Goal: Task Accomplishment & Management: Complete application form

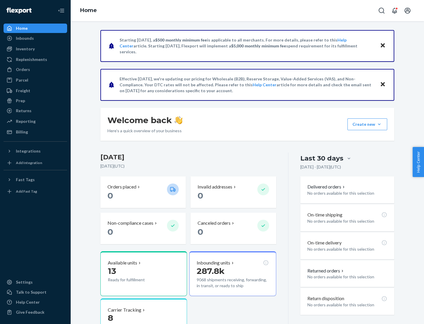
click at [379, 124] on button "Create new Create new inbound Create new order Create new product" at bounding box center [368, 124] width 40 height 12
click at [35, 38] on div "Inbounds" at bounding box center [35, 38] width 62 height 8
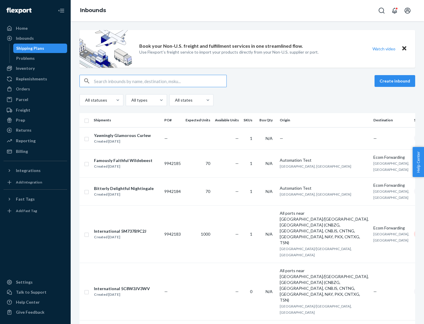
click at [396, 81] on button "Create inbound" at bounding box center [395, 81] width 41 height 12
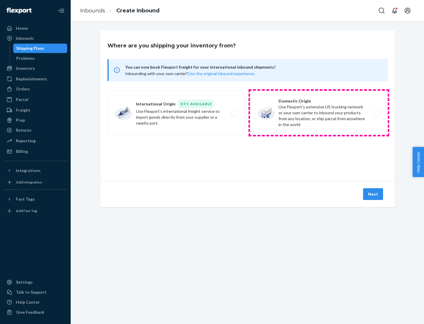
click at [319, 113] on label "Domestic Origin Use Flexport’s extensive US trucking network or your own carrie…" at bounding box center [319, 113] width 138 height 44
click at [377, 113] on input "Domestic Origin Use Flexport’s extensive US trucking network or your own carrie…" at bounding box center [379, 113] width 4 height 4
radio input "true"
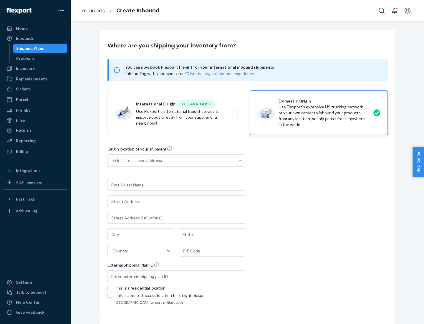
click at [138, 160] on div "Select from saved addresses" at bounding box center [138, 161] width 53 height 6
click at [113, 160] on input "Select from saved addresses" at bounding box center [112, 161] width 1 height 6
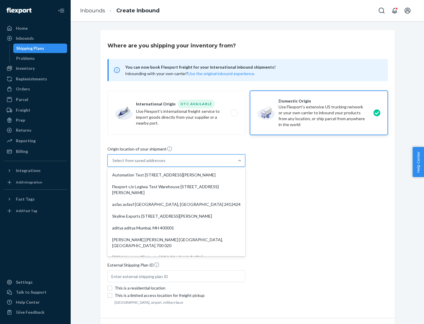
scroll to position [2, 0]
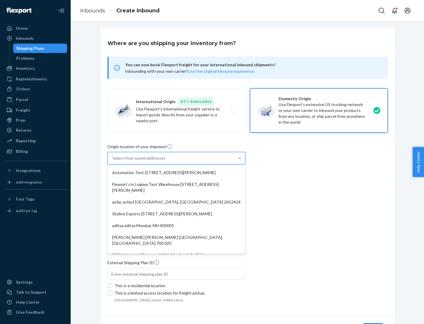
click at [176, 173] on div "Automation Test [STREET_ADDRESS][PERSON_NAME]" at bounding box center [176, 173] width 135 height 12
click at [113, 161] on input "option Automation Test [STREET_ADDRESS][PERSON_NAME]. 9 results available. Use …" at bounding box center [112, 158] width 1 height 6
type input "Automation Test"
type input "9th Floor"
type input "[GEOGRAPHIC_DATA]"
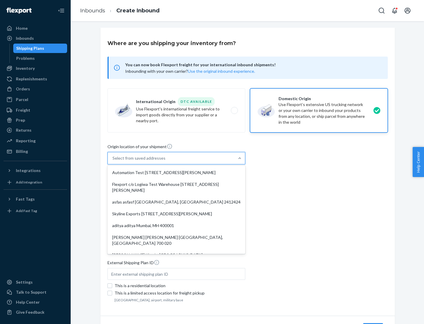
type input "CA"
type input "94104"
type input "[STREET_ADDRESS][PERSON_NAME]"
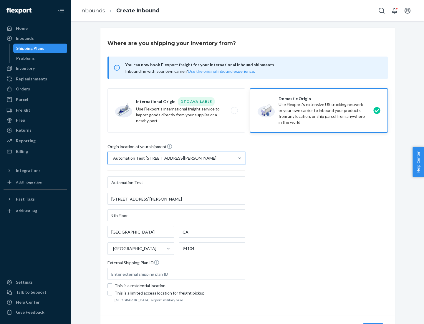
scroll to position [34, 0]
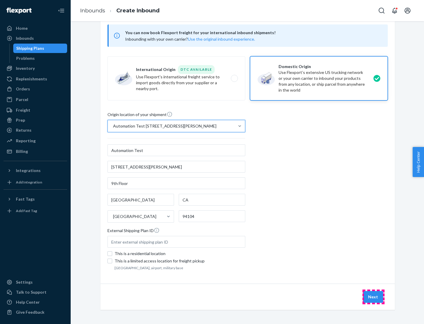
click at [373, 297] on button "Next" at bounding box center [373, 297] width 20 height 12
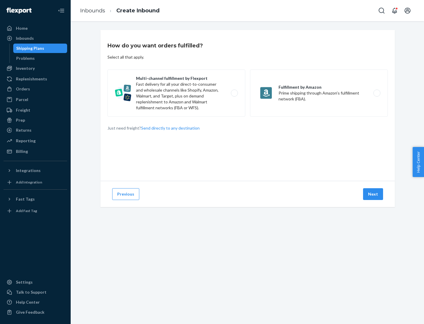
click at [176, 93] on label "Multi-channel fulfillment by Flexport Fast delivery for all your direct-to-cons…" at bounding box center [176, 93] width 138 height 47
click at [234, 93] on input "Multi-channel fulfillment by Flexport Fast delivery for all your direct-to-cons…" at bounding box center [236, 93] width 4 height 4
radio input "true"
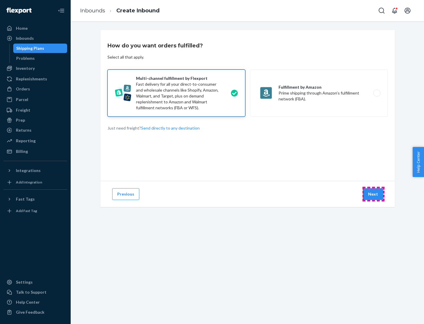
click at [373, 194] on button "Next" at bounding box center [373, 194] width 20 height 12
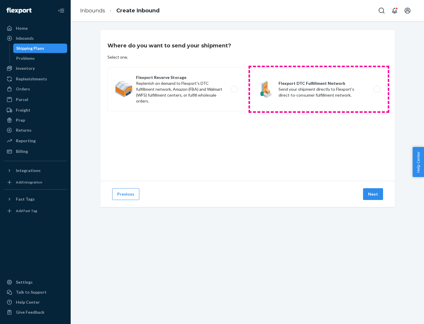
click at [319, 89] on label "Flexport DTC Fulfillment Network Send your shipment directly to Flexport's dire…" at bounding box center [319, 89] width 138 height 44
click at [377, 89] on input "Flexport DTC Fulfillment Network Send your shipment directly to Flexport's dire…" at bounding box center [379, 89] width 4 height 4
radio input "true"
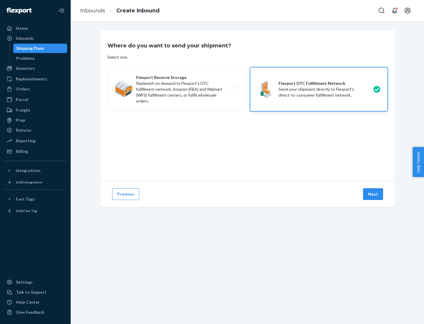
click at [373, 194] on button "Next" at bounding box center [373, 194] width 20 height 12
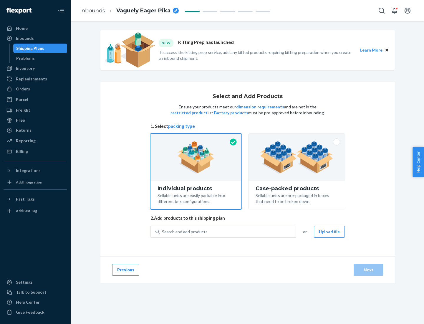
click at [297, 157] on img at bounding box center [296, 157] width 73 height 32
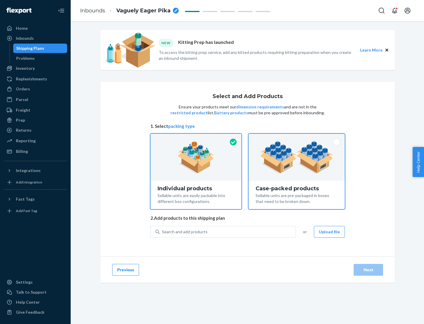
click at [297, 138] on input "Case-packed products Sellable units are pre-packaged in boxes that need to be b…" at bounding box center [297, 136] width 4 height 4
radio input "true"
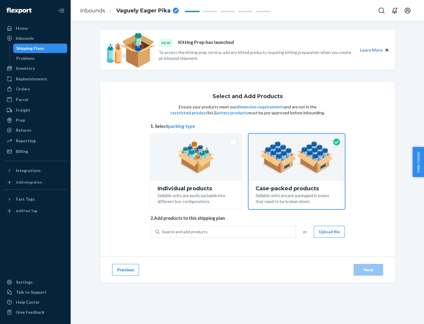
radio input "false"
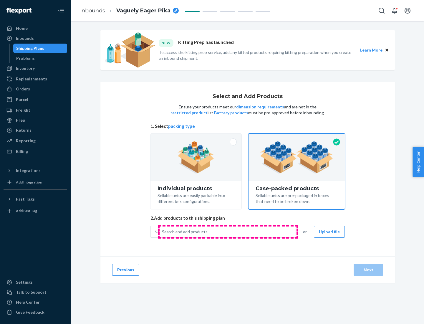
click at [228, 231] on div "Search and add products" at bounding box center [228, 231] width 136 height 11
click at [163, 231] on input "Search and add products" at bounding box center [162, 232] width 1 height 6
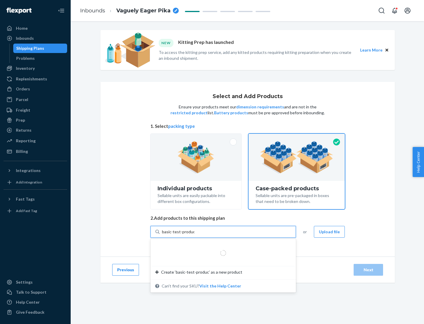
type input "basic-test-product-1"
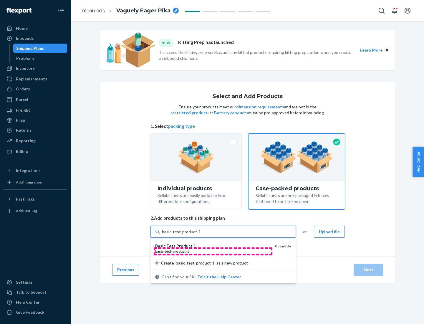
click at [213, 251] on div "basic - test - product - 1" at bounding box center [212, 251] width 115 height 5
click at [200, 235] on input "basic-test-product-1" at bounding box center [181, 232] width 38 height 6
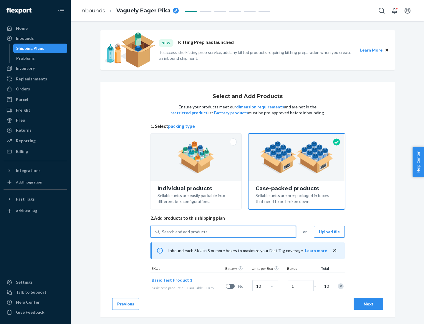
scroll to position [21, 0]
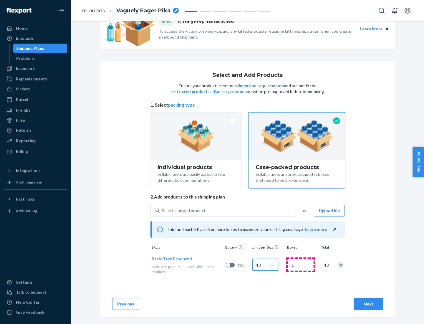
type input "10"
type input "7"
click at [368, 304] on div "Next" at bounding box center [368, 304] width 19 height 6
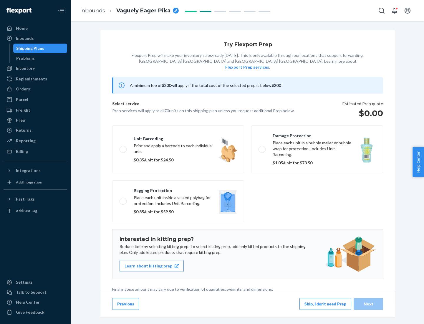
scroll to position [1, 0]
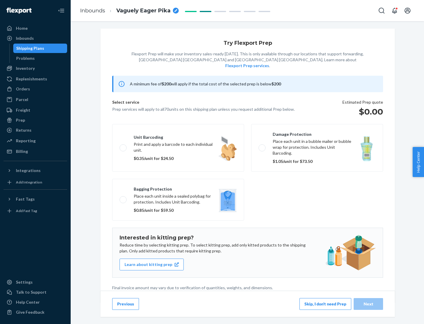
click at [178, 188] on label "Bagging protection Place each unit inside a sealed polybag for protection. Incl…" at bounding box center [178, 200] width 132 height 42
click at [123, 198] on input "Bagging protection Place each unit inside a sealed polybag for protection. Incl…" at bounding box center [122, 200] width 4 height 4
checkbox input "true"
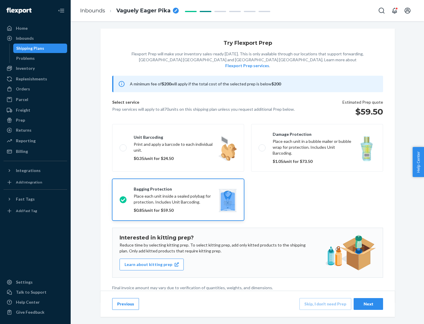
click at [368, 304] on div "Next" at bounding box center [368, 304] width 19 height 6
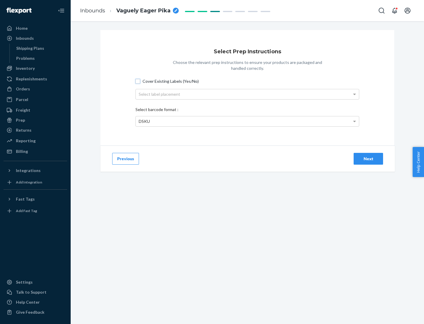
click at [138, 81] on input "Cover Existing Labels (Yes/No)" at bounding box center [137, 81] width 5 height 5
checkbox input "true"
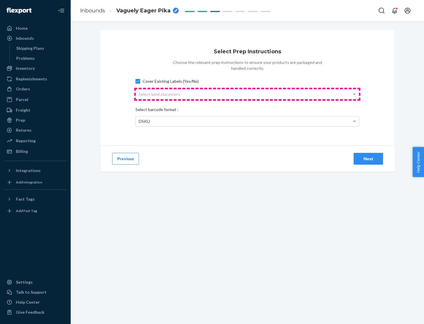
click at [247, 94] on div "Select label placement" at bounding box center [247, 94] width 223 height 10
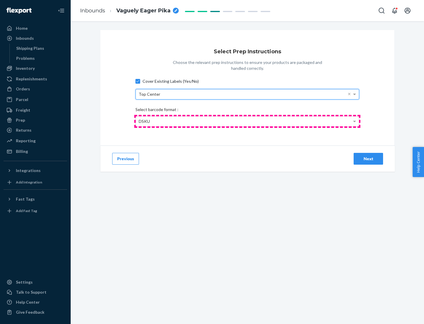
click at [247, 121] on div "DSKU" at bounding box center [247, 121] width 223 height 10
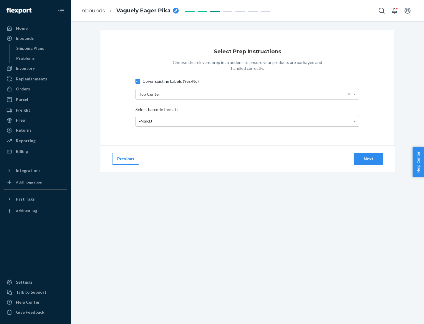
click at [368, 158] on div "Next" at bounding box center [368, 159] width 19 height 6
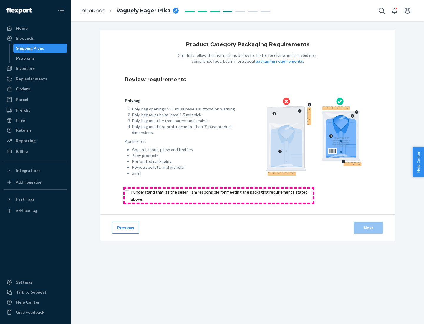
click at [219, 195] on input "checkbox" at bounding box center [223, 195] width 196 height 14
checkbox input "true"
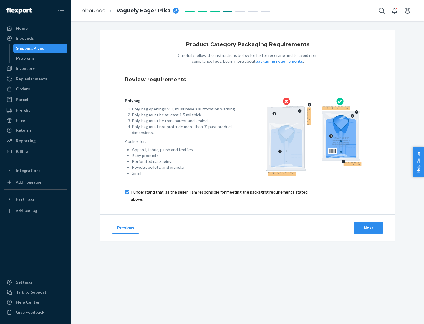
click at [368, 227] on div "Next" at bounding box center [368, 228] width 19 height 6
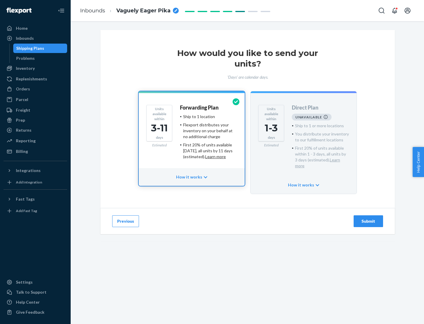
click at [200, 107] on h4 "Forwarding Plan" at bounding box center [199, 108] width 39 height 6
click at [368, 218] on div "Submit" at bounding box center [368, 221] width 19 height 6
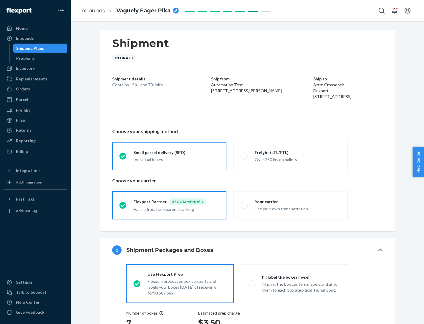
radio input "true"
radio input "false"
radio input "true"
radio input "false"
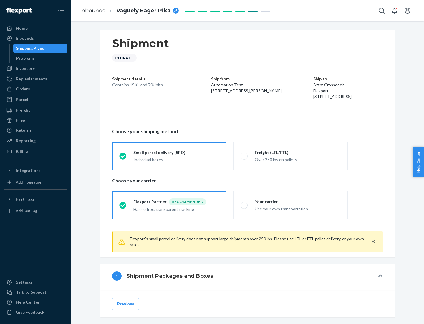
click at [176, 159] on div "Individual boxes" at bounding box center [176, 160] width 86 height 6
click at [123, 158] on input "Small parcel delivery (SPD) Individual boxes" at bounding box center [121, 156] width 4 height 4
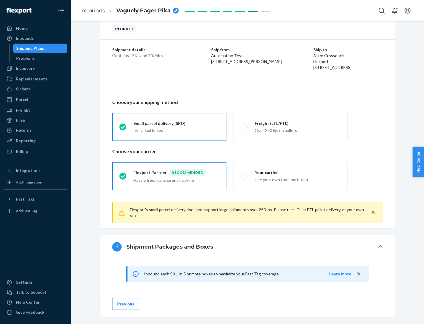
click at [176, 172] on div "Recommended" at bounding box center [187, 172] width 37 height 7
click at [123, 174] on input "Flexport Partner Recommended Hassle free, transparent tracking" at bounding box center [121, 176] width 4 height 4
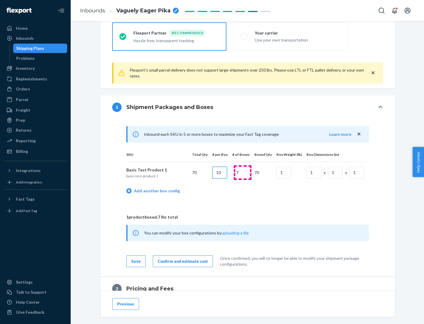
type input "10"
type input "7"
type input "1"
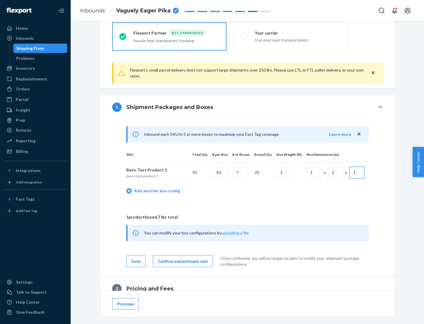
scroll to position [257, 0]
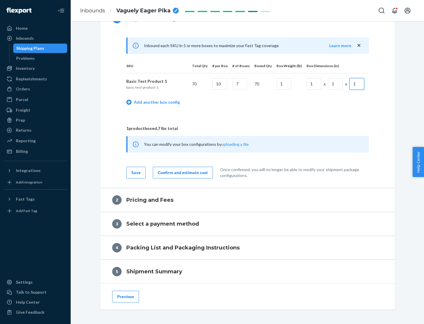
type input "1"
click at [182, 172] on div "Confirm and estimate cost" at bounding box center [183, 173] width 50 height 6
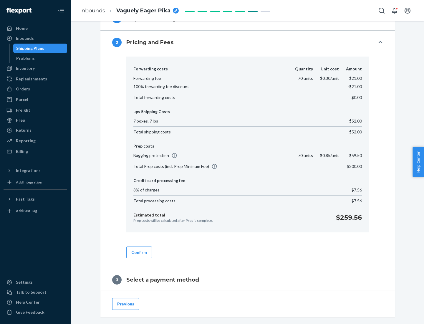
scroll to position [337, 0]
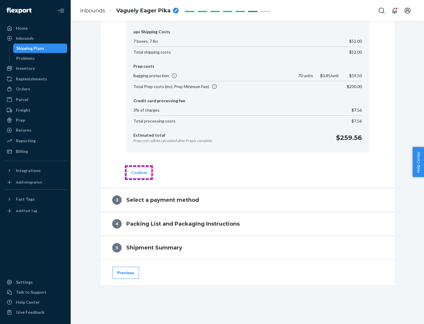
click at [139, 172] on button "Confirm" at bounding box center [139, 173] width 26 height 12
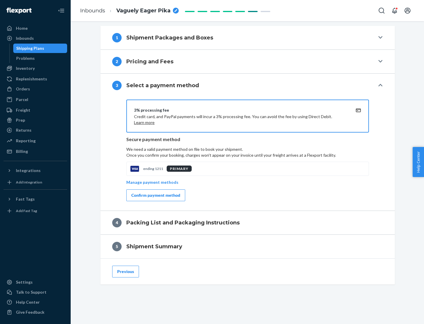
scroll to position [238, 0]
click at [155, 195] on div "Confirm payment method" at bounding box center [155, 195] width 49 height 6
